Goal: Task Accomplishment & Management: Manage account settings

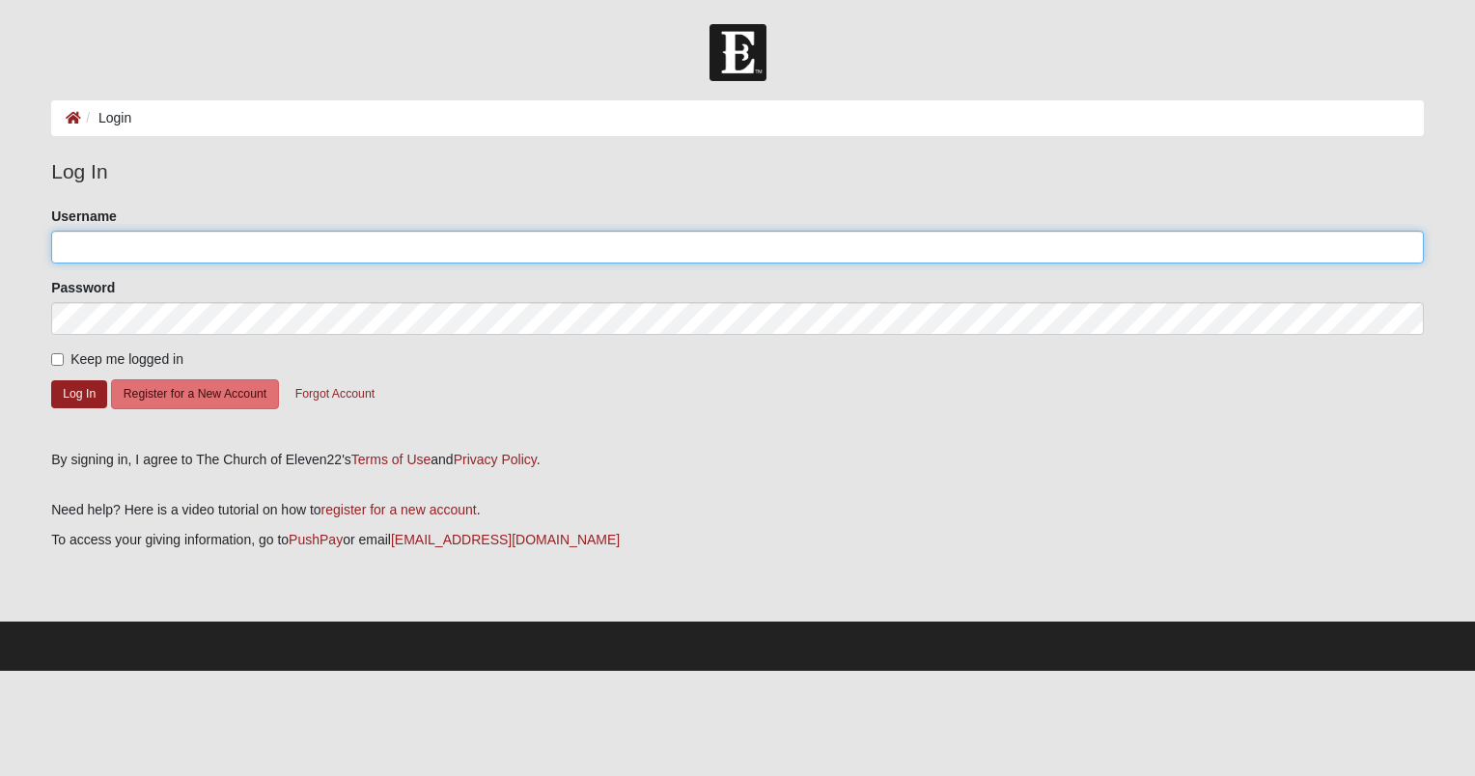
click at [176, 252] on input "Username" at bounding box center [737, 247] width 1372 height 33
type input "[PERSON_NAME][EMAIL_ADDRESS][DOMAIN_NAME]"
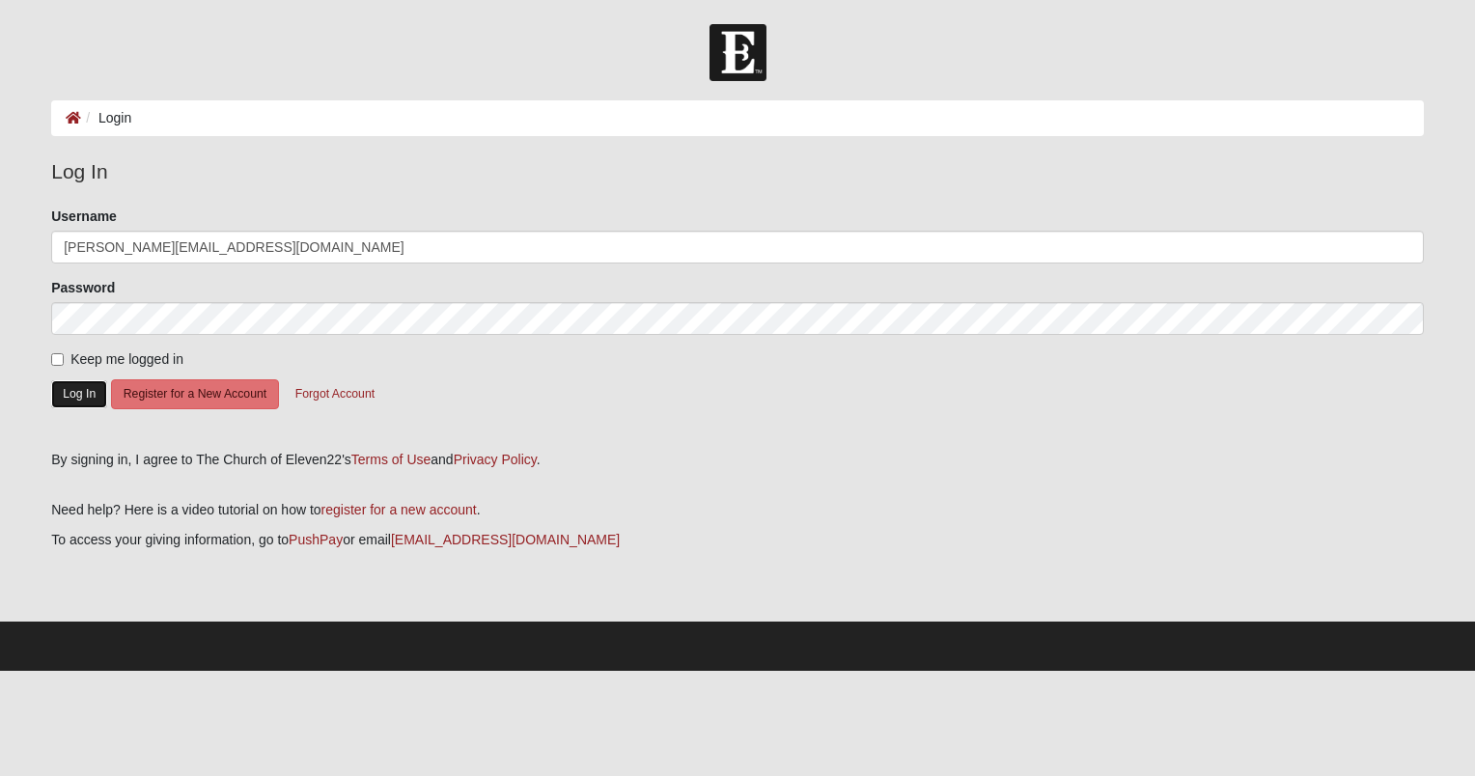
click at [65, 400] on button "Log In" at bounding box center [79, 394] width 56 height 28
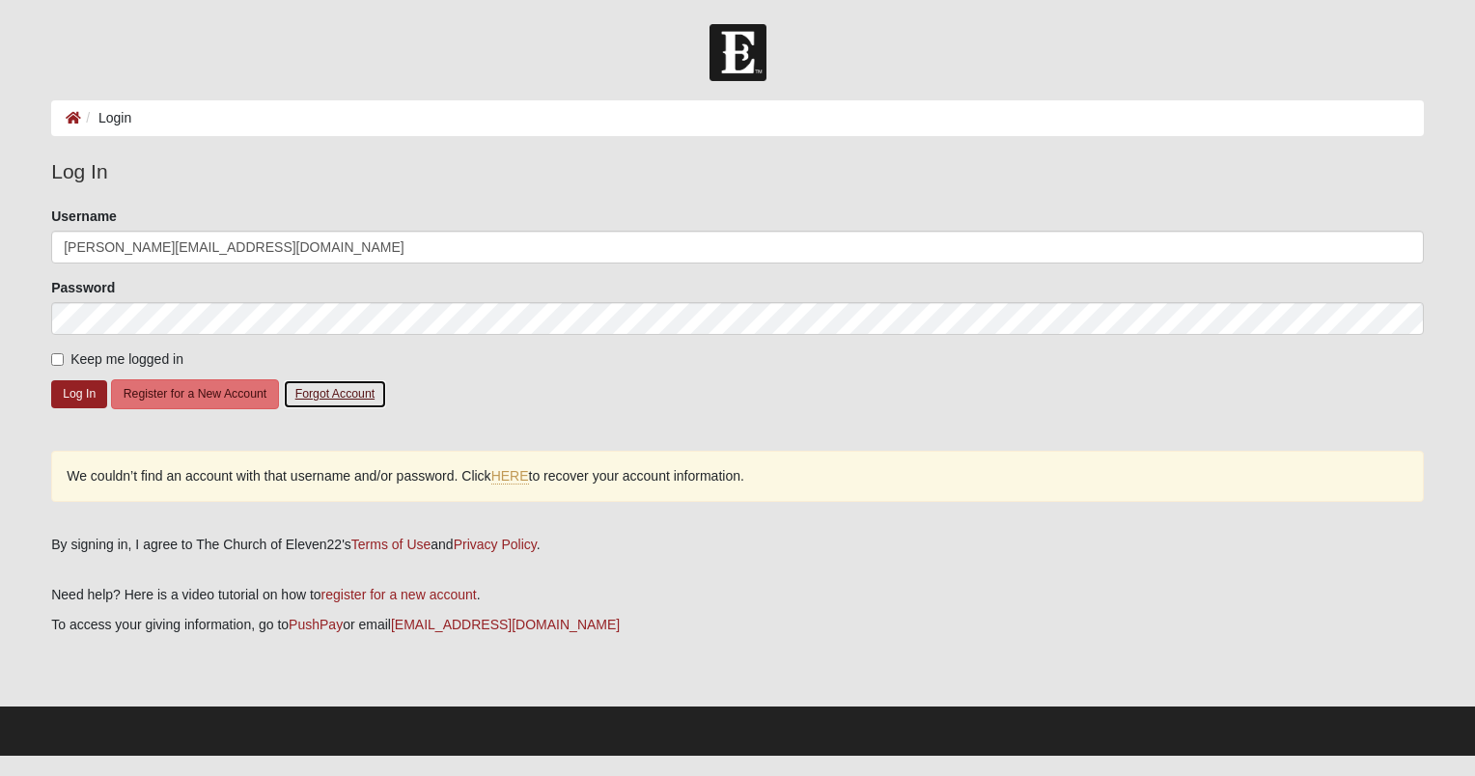
click at [339, 392] on button "Forgot Account" at bounding box center [335, 394] width 104 height 30
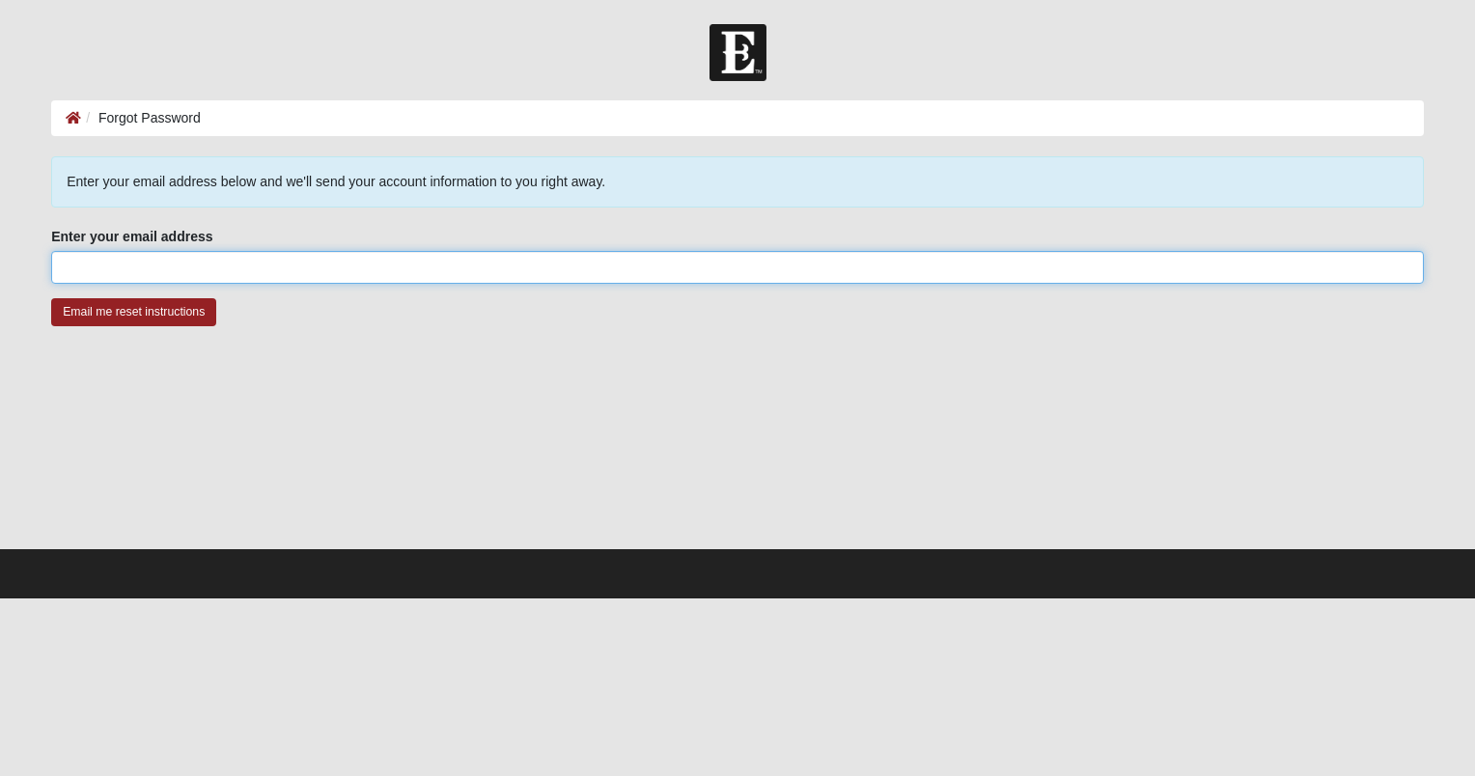
click at [209, 258] on input "Enter your email address" at bounding box center [737, 267] width 1372 height 33
type input "[PERSON_NAME][EMAIL_ADDRESS][DOMAIN_NAME]"
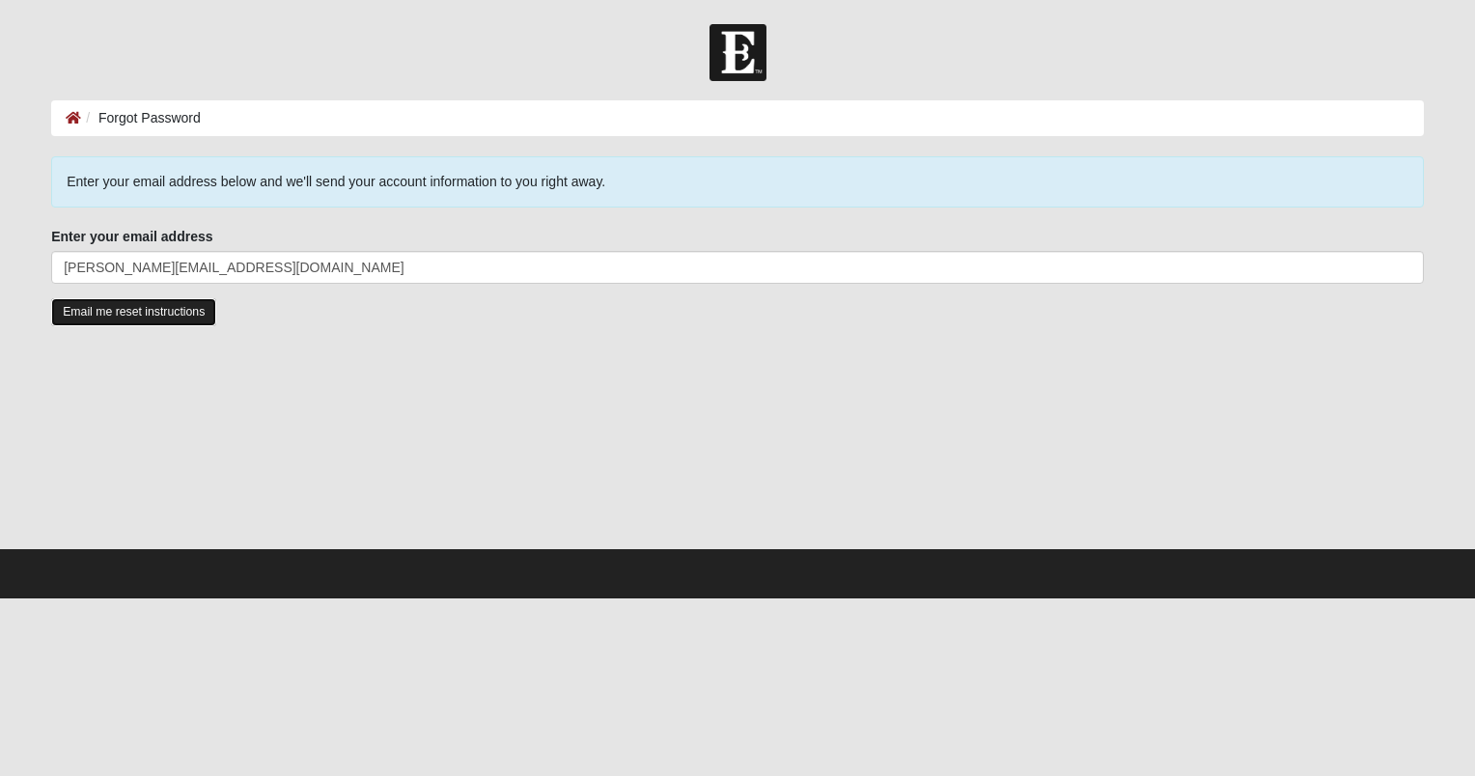
click at [153, 309] on input "Email me reset instructions" at bounding box center [133, 312] width 165 height 28
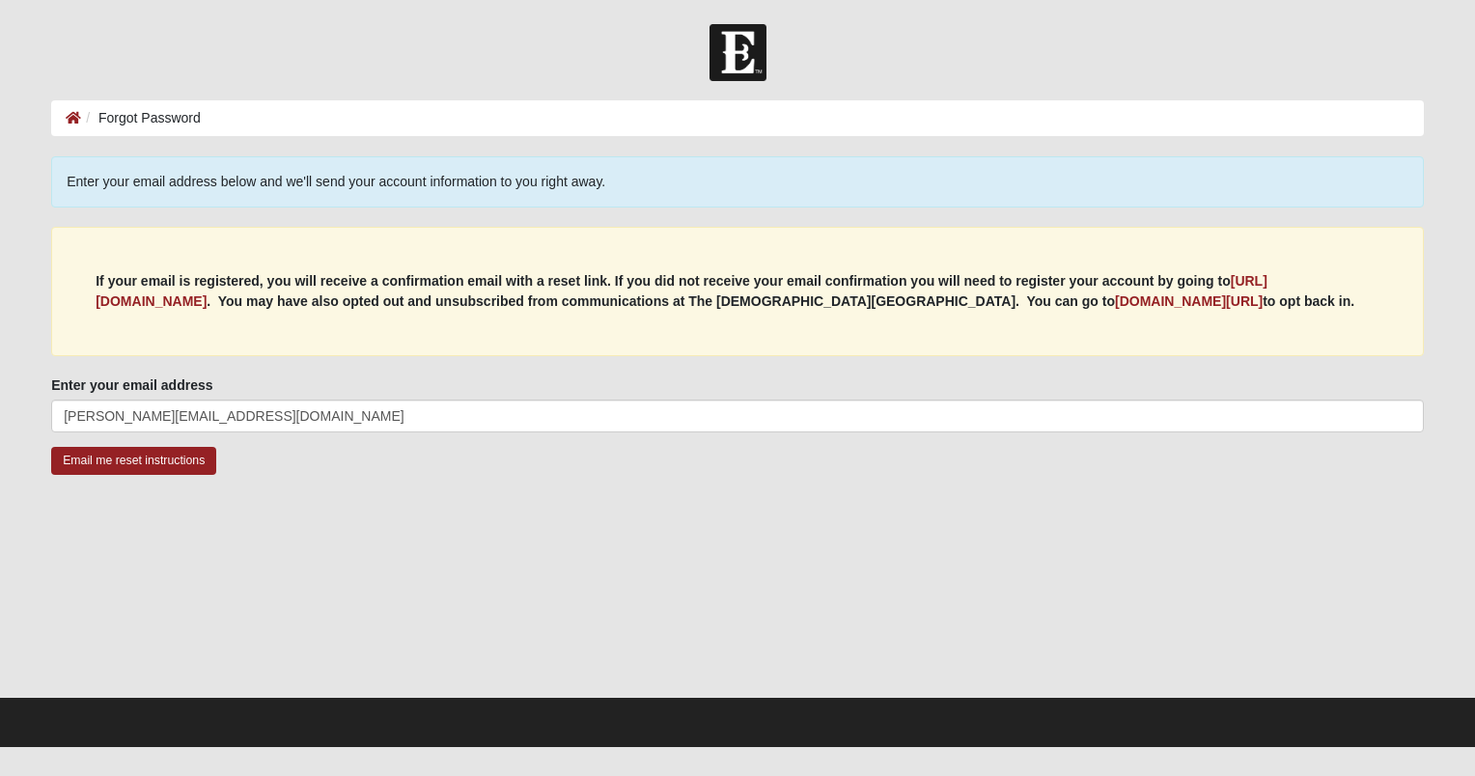
click at [185, 117] on li "Forgot Password" at bounding box center [141, 118] width 120 height 20
